Goal: Check status

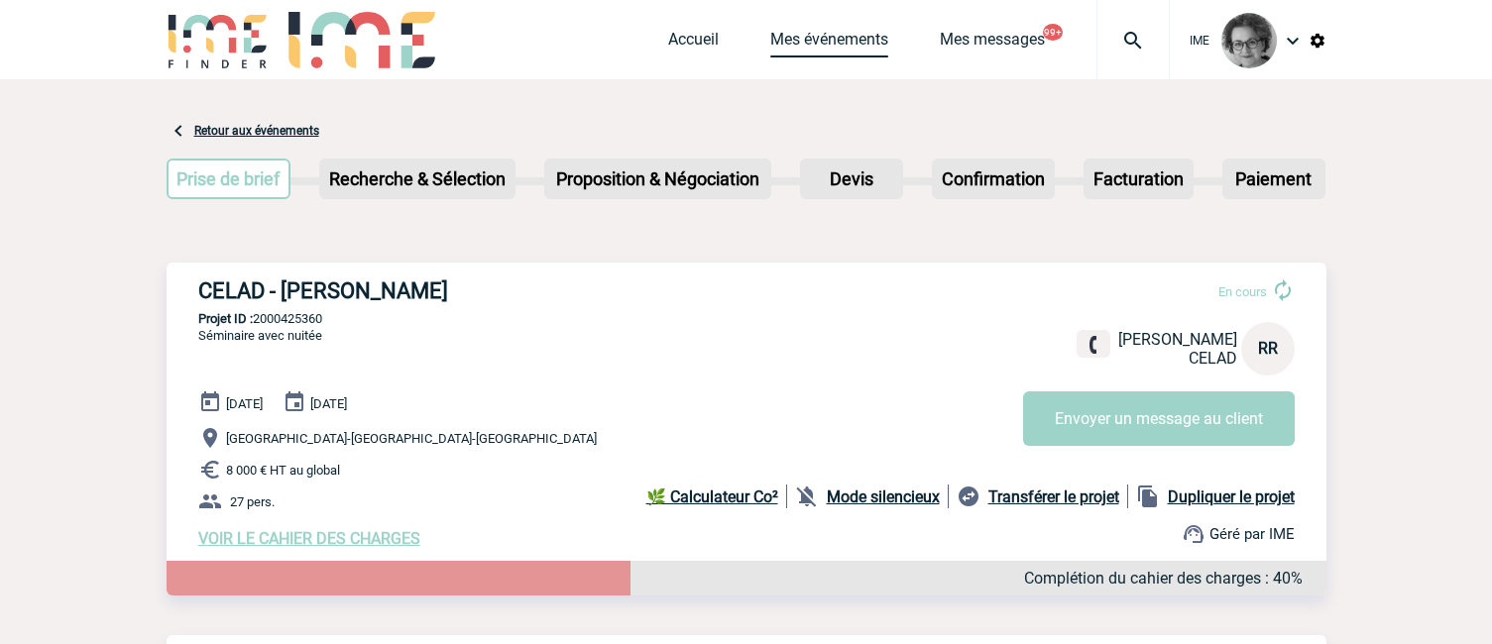
click at [822, 38] on link "Mes événements" at bounding box center [829, 44] width 118 height 28
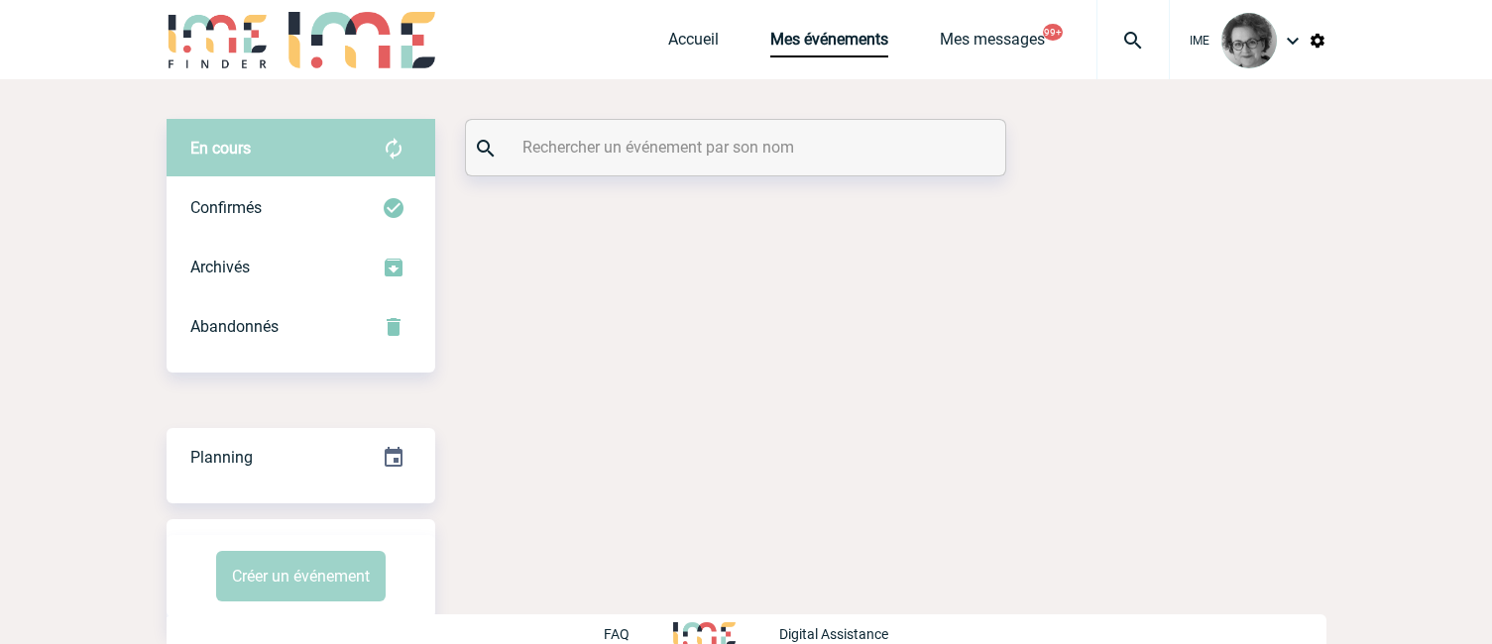
click at [658, 152] on input "text" at bounding box center [737, 147] width 441 height 29
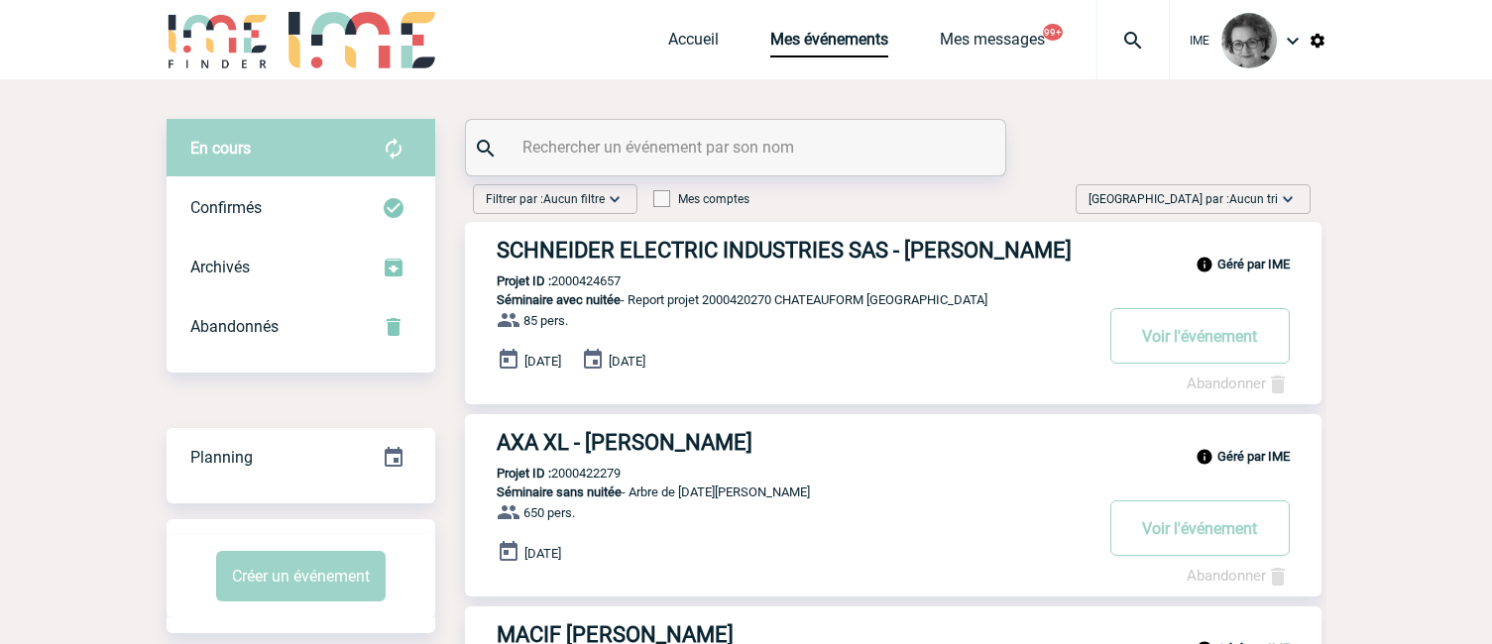
click at [653, 158] on input "text" at bounding box center [737, 147] width 441 height 29
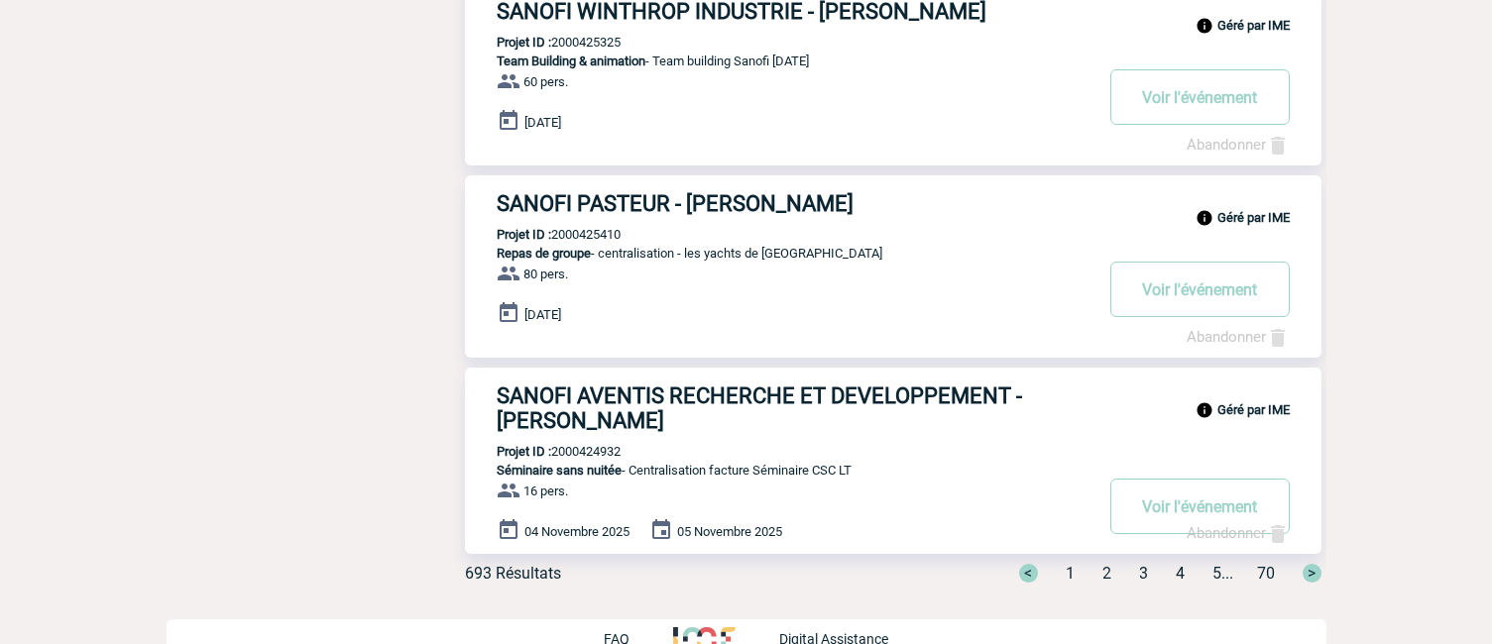
scroll to position [1586, 0]
click at [1102, 582] on span "2" at bounding box center [1106, 572] width 9 height 19
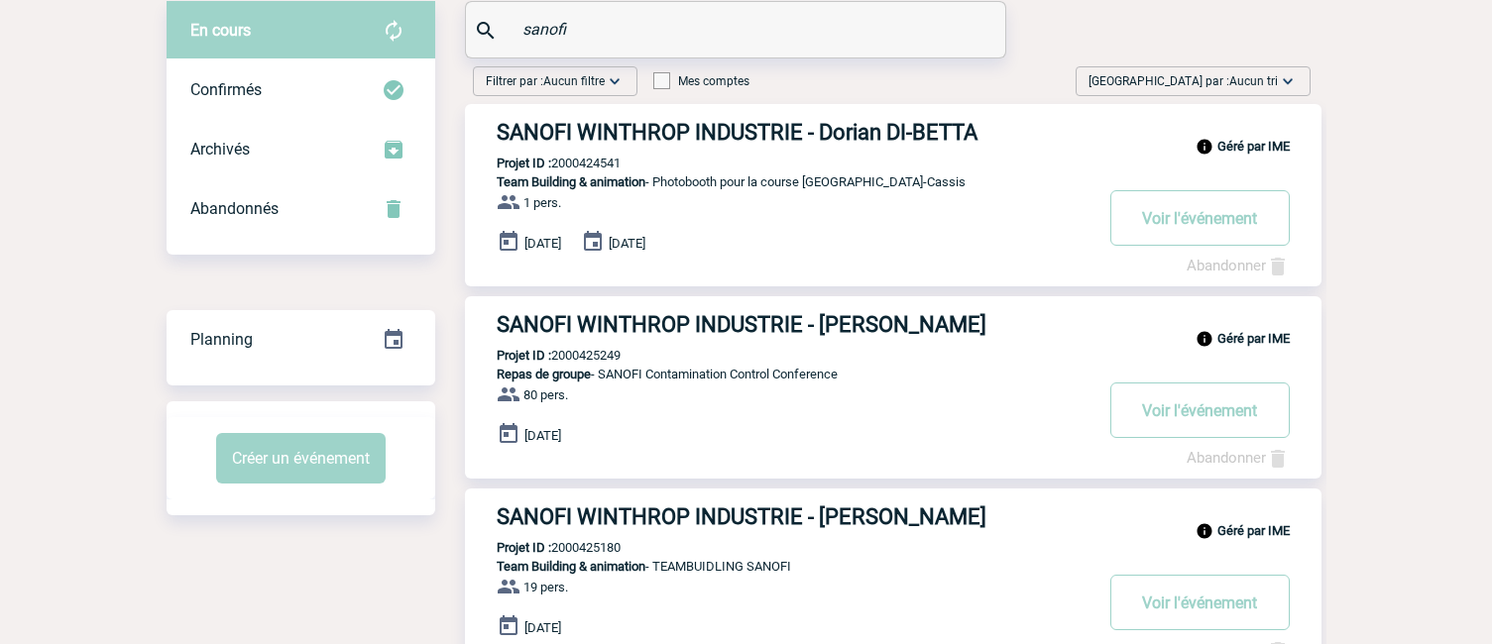
scroll to position [99, 0]
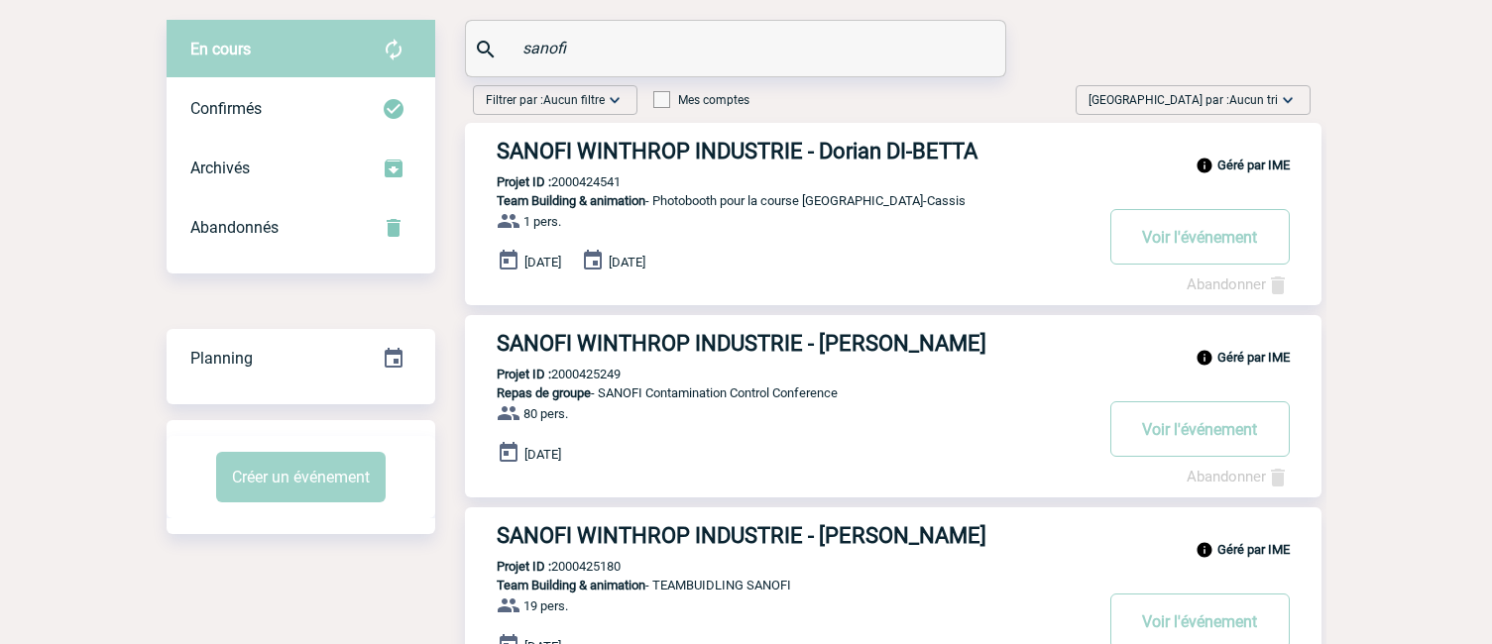
drag, startPoint x: 585, startPoint y: 45, endPoint x: 417, endPoint y: 42, distance: 167.5
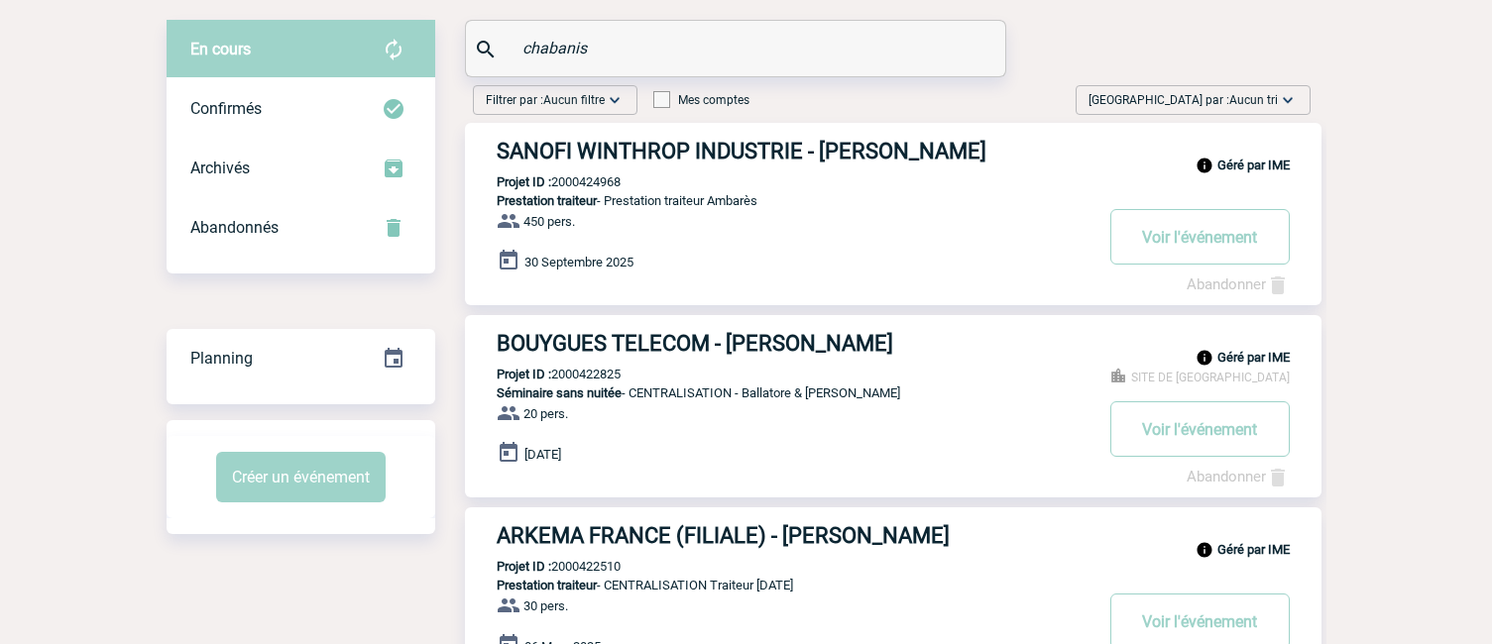
scroll to position [74, 0]
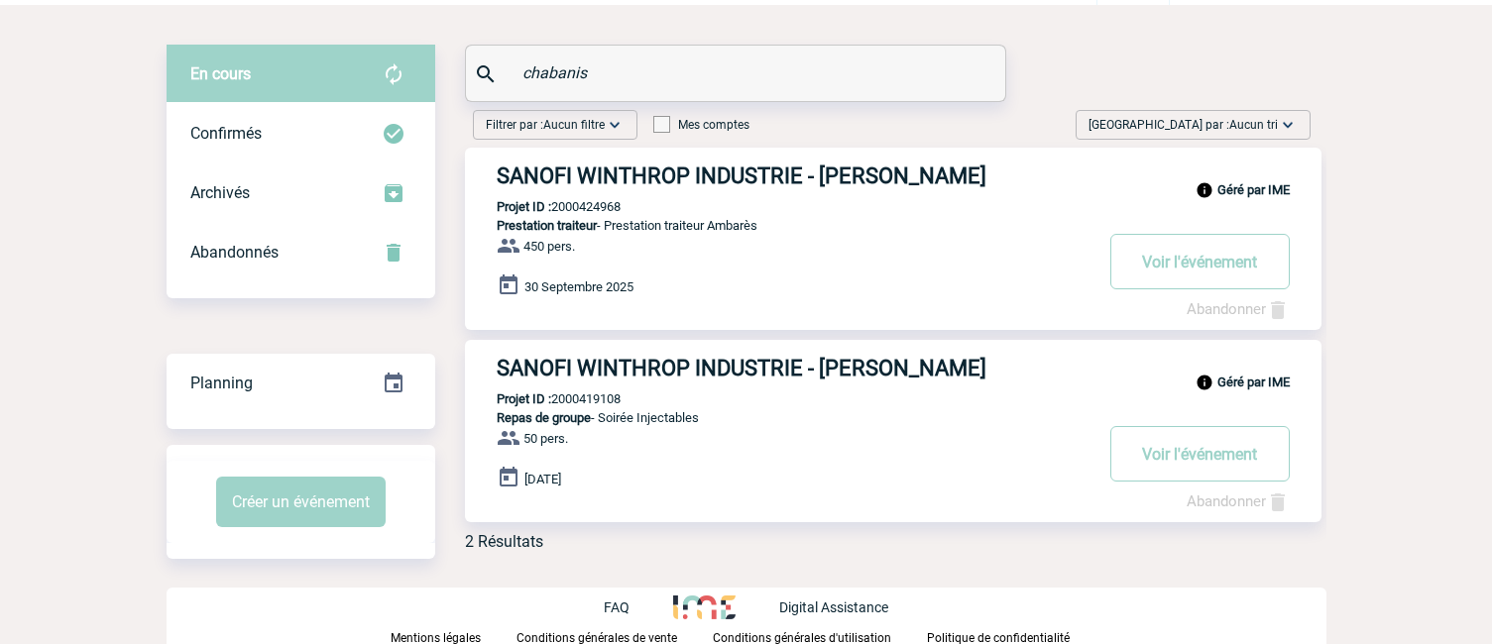
type input "chabanis"
drag, startPoint x: 624, startPoint y: 206, endPoint x: 558, endPoint y: 208, distance: 66.4
click at [1059, 63] on div "En cours En cours Confirmés Archivés Abandonnés En cours Confirmés Archivés Aba…" at bounding box center [747, 306] width 1160 height 522
drag, startPoint x: 631, startPoint y: 204, endPoint x: 556, endPoint y: 208, distance: 75.4
click at [556, 208] on div "Géré par IME SANOFI WINTHROP INDUSTRIE - Bérangère CHABANIS Projet ID : 2000424…" at bounding box center [893, 239] width 856 height 182
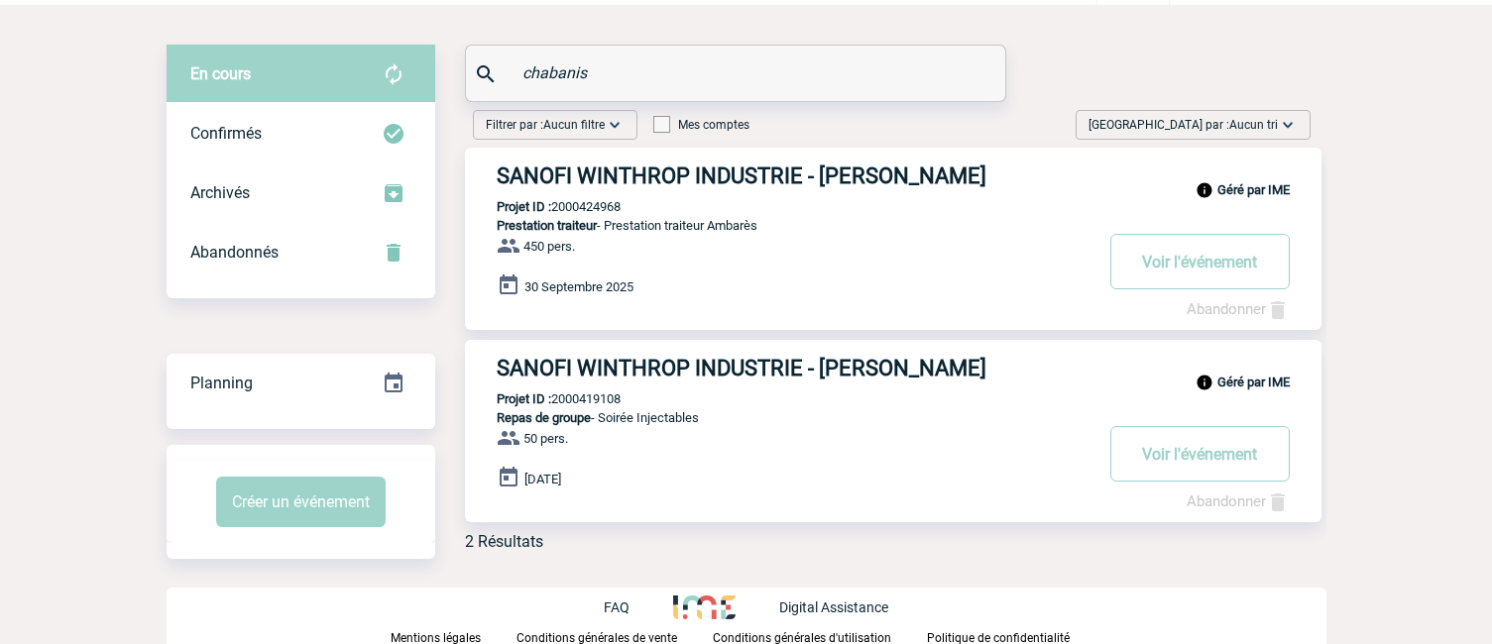
copy p "2000424968"
click at [1099, 93] on div "En cours En cours Confirmés Archivés Abandonnés En cours Confirmés Archivés Aba…" at bounding box center [747, 306] width 1160 height 522
click at [954, 575] on div "En cours En cours Confirmés Archivés Abandonnés En cours Confirmés Archivés Aba…" at bounding box center [747, 325] width 1160 height 641
click at [653, 560] on div "Filtrer par : Aucun filtre Aucun filtre Prise de brief Recherche & Sélection Pr…" at bounding box center [880, 334] width 891 height 465
click at [1187, 268] on button "Voir l'événement" at bounding box center [1199, 262] width 179 height 56
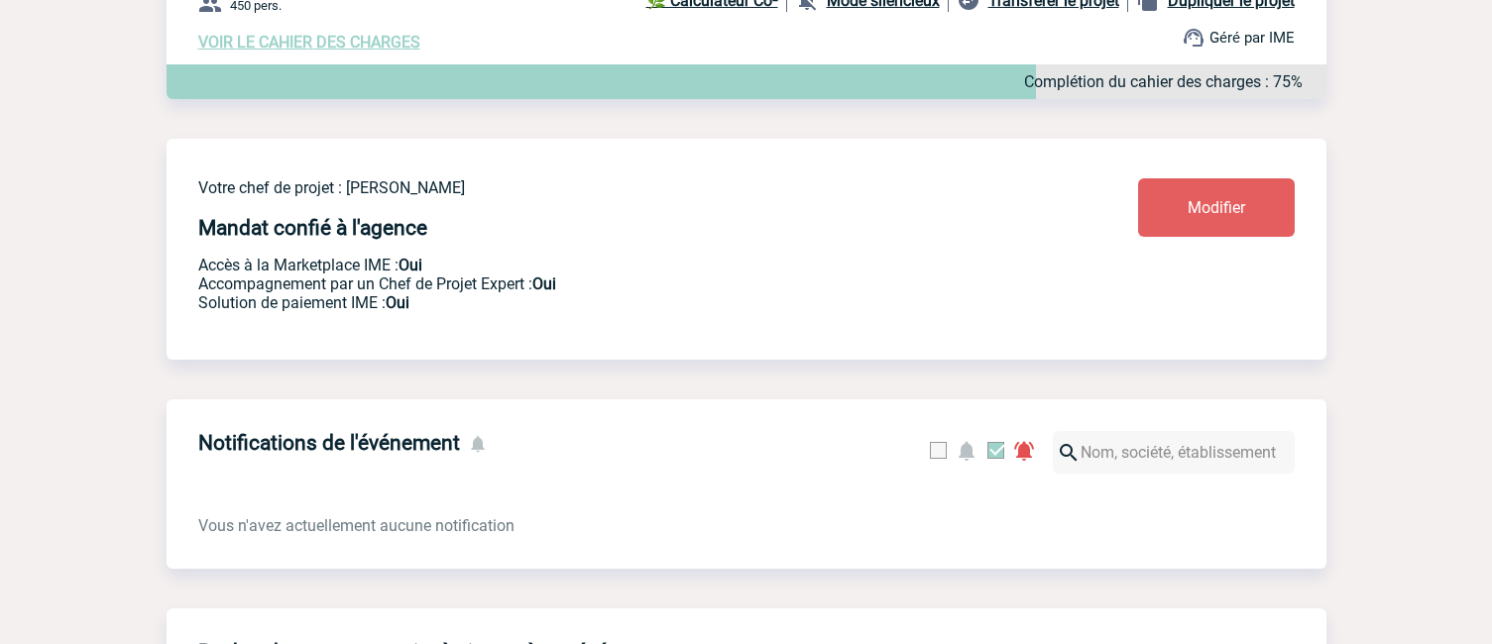
scroll to position [496, 0]
